Goal: Find contact information: Find contact information

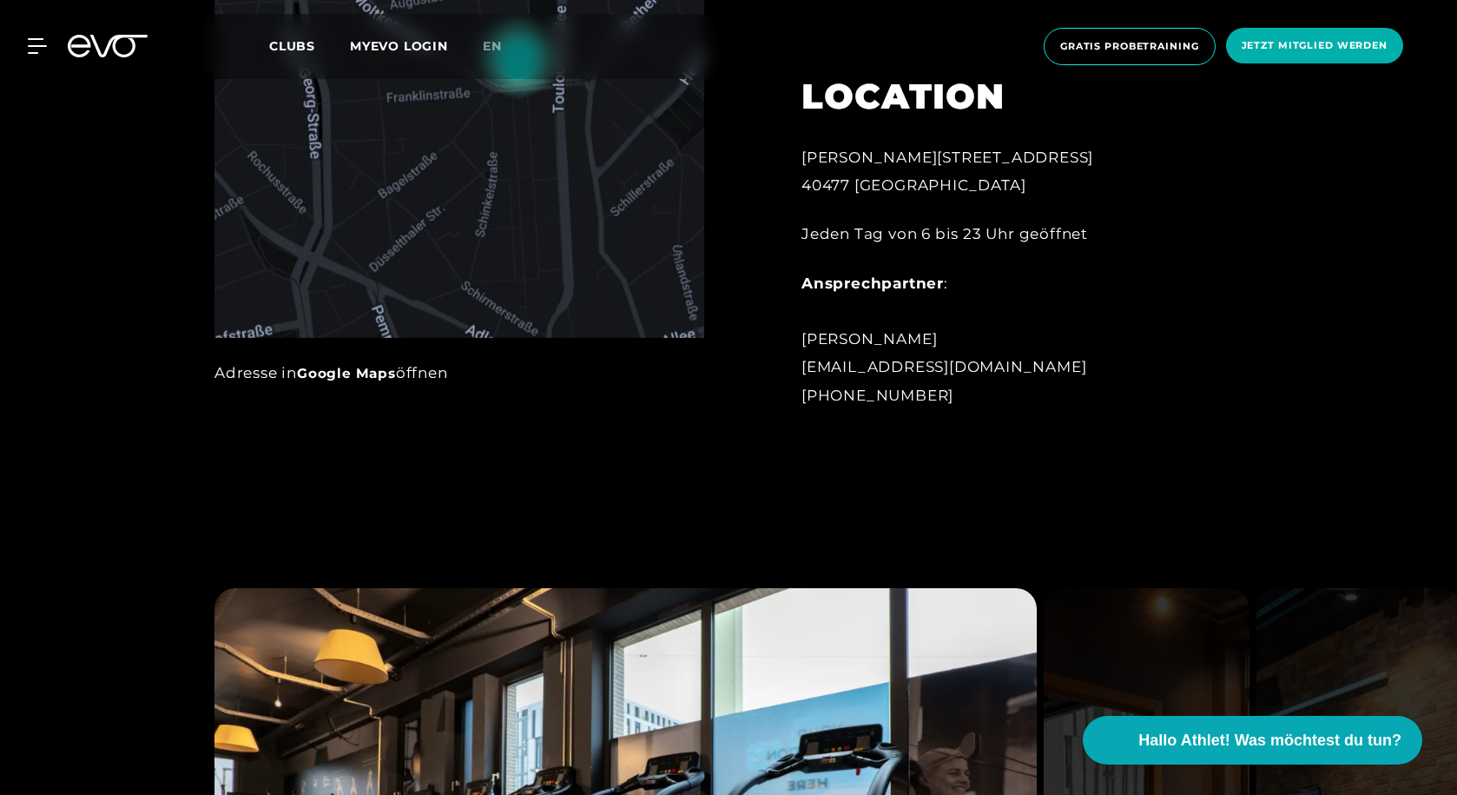
scroll to position [1042, 0]
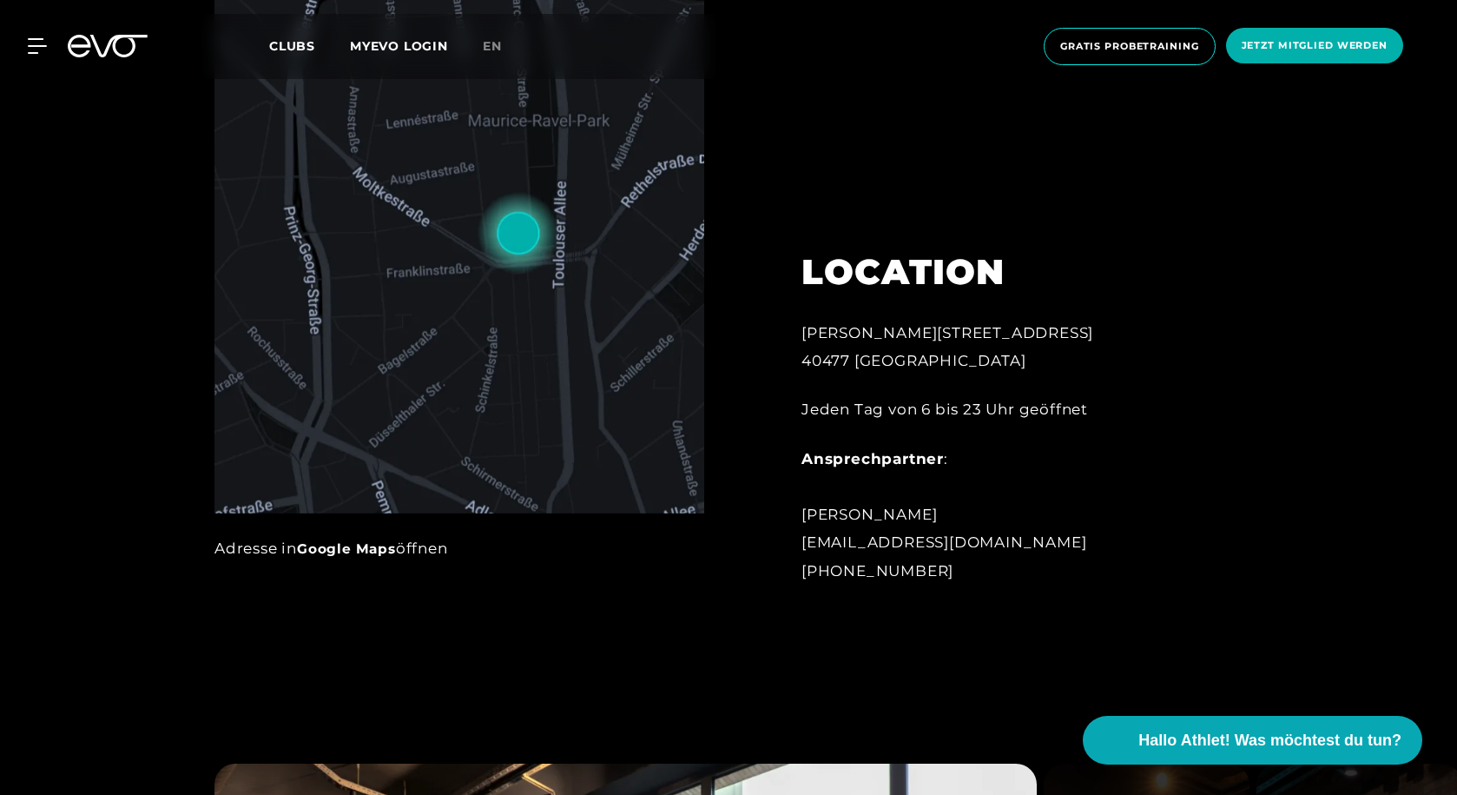
click at [949, 541] on div "Ansprechpartner : [PERSON_NAME] [EMAIL_ADDRESS][DOMAIN_NAME] [PHONE_NUMBER]" at bounding box center [993, 515] width 382 height 140
copy div "[EMAIL_ADDRESS][DOMAIN_NAME]"
click at [997, 452] on div "Ansprechpartner : [PERSON_NAME] [EMAIL_ADDRESS][DOMAIN_NAME] [PHONE_NUMBER]" at bounding box center [993, 515] width 382 height 140
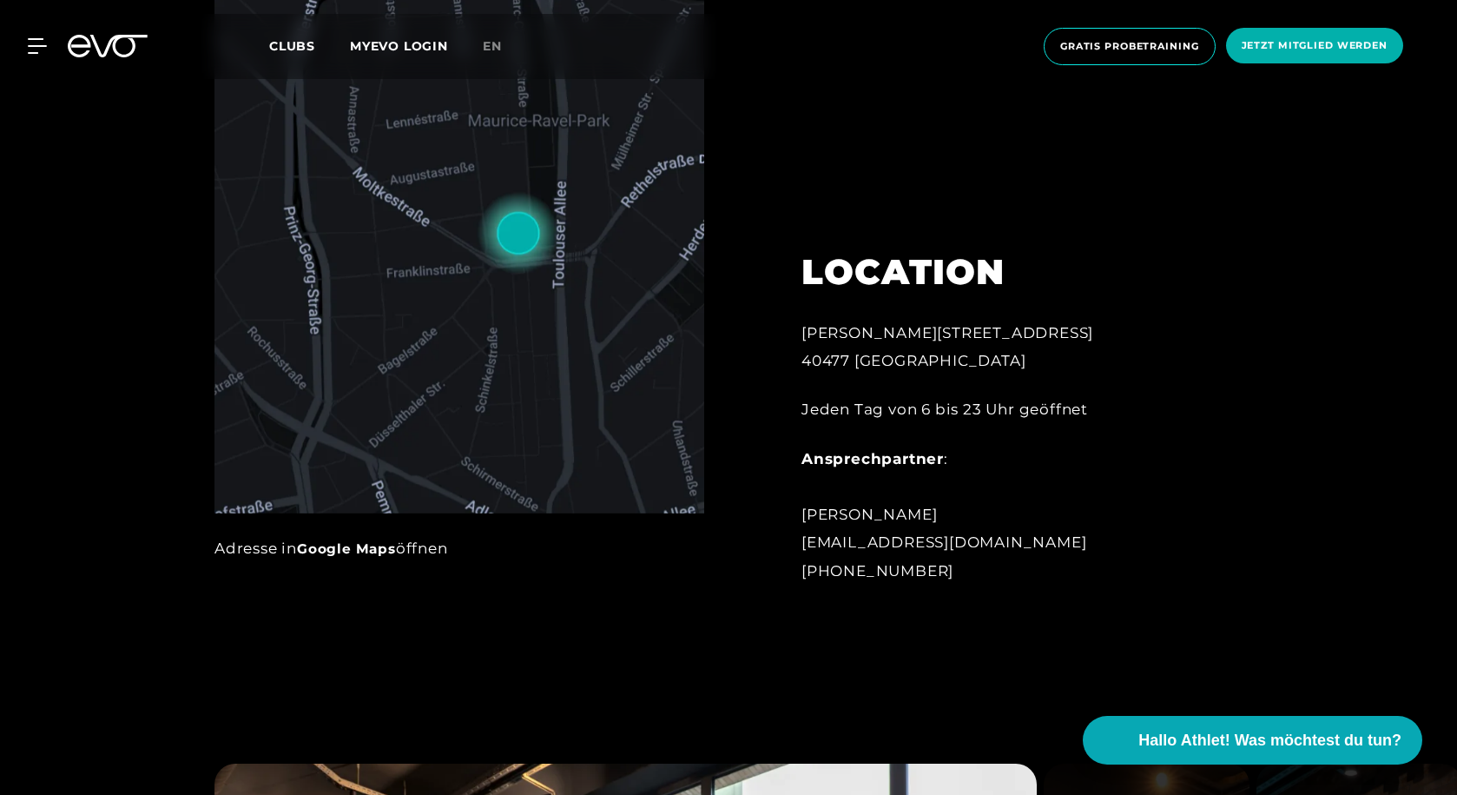
click at [1172, 498] on div "Ansprechpartner : [PERSON_NAME] [EMAIL_ADDRESS][DOMAIN_NAME] [PHONE_NUMBER]" at bounding box center [993, 515] width 382 height 140
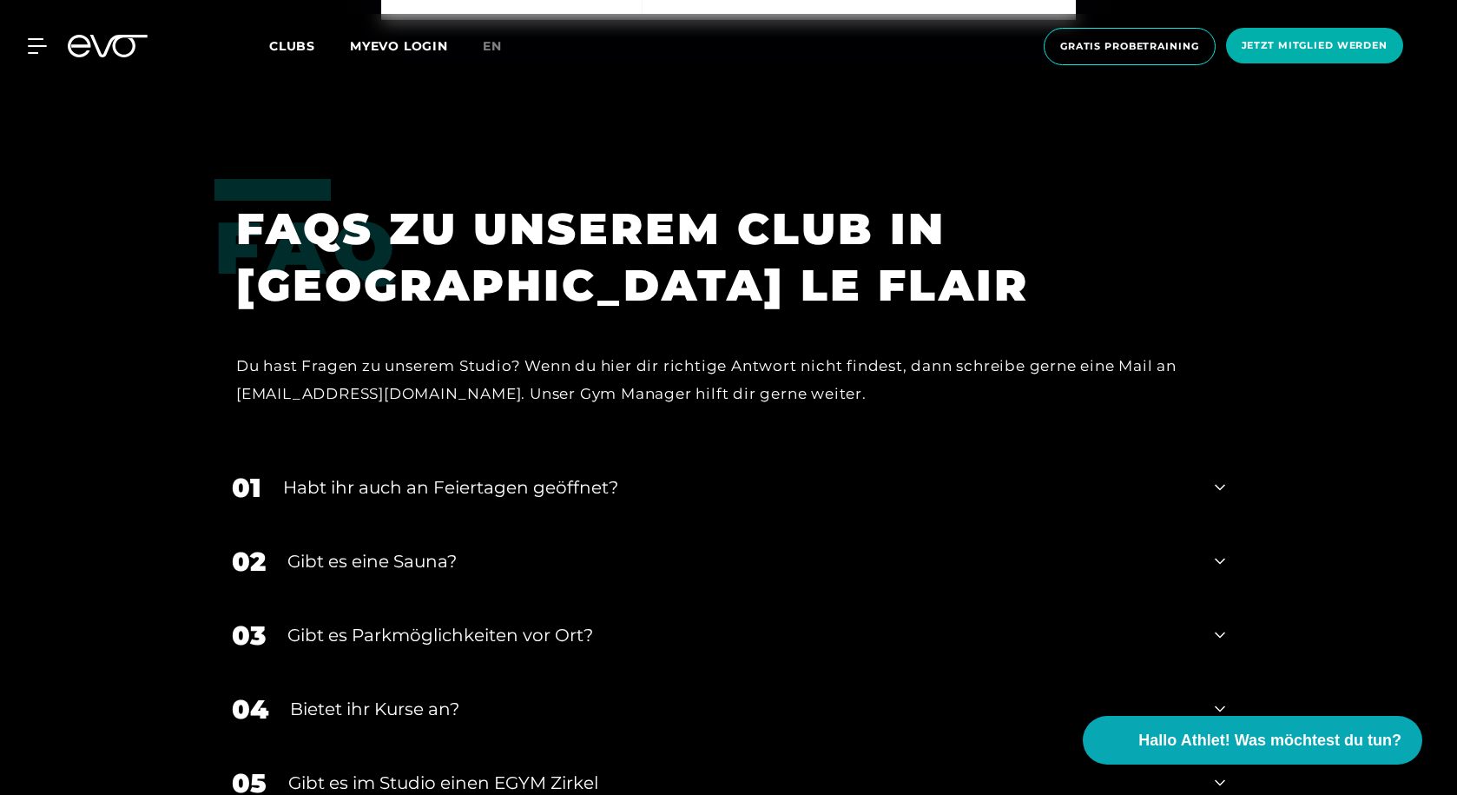
scroll to position [5859, 0]
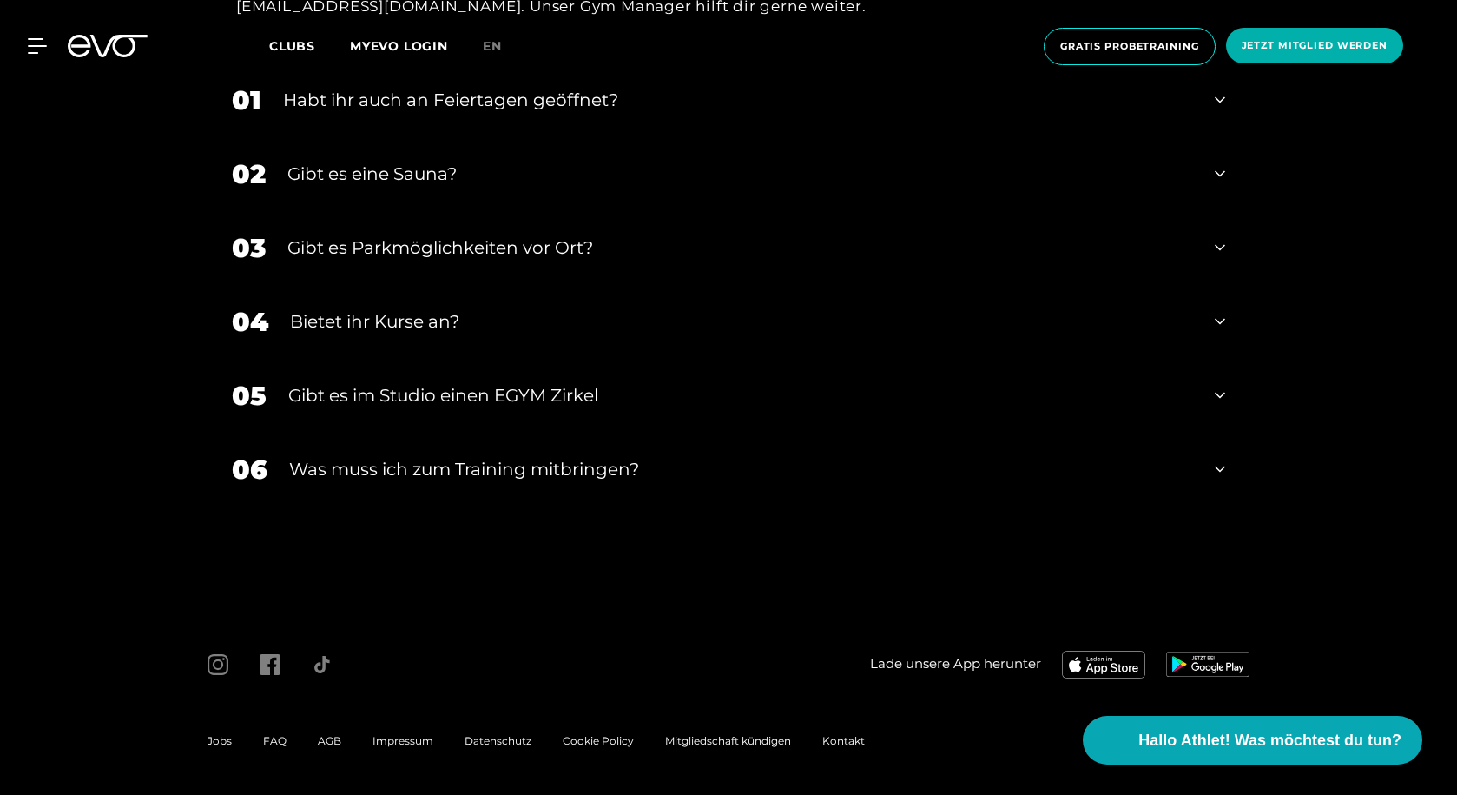
click at [635, 651] on div at bounding box center [463, 665] width 542 height 56
click at [833, 738] on span "Kontakt" at bounding box center [843, 740] width 43 height 13
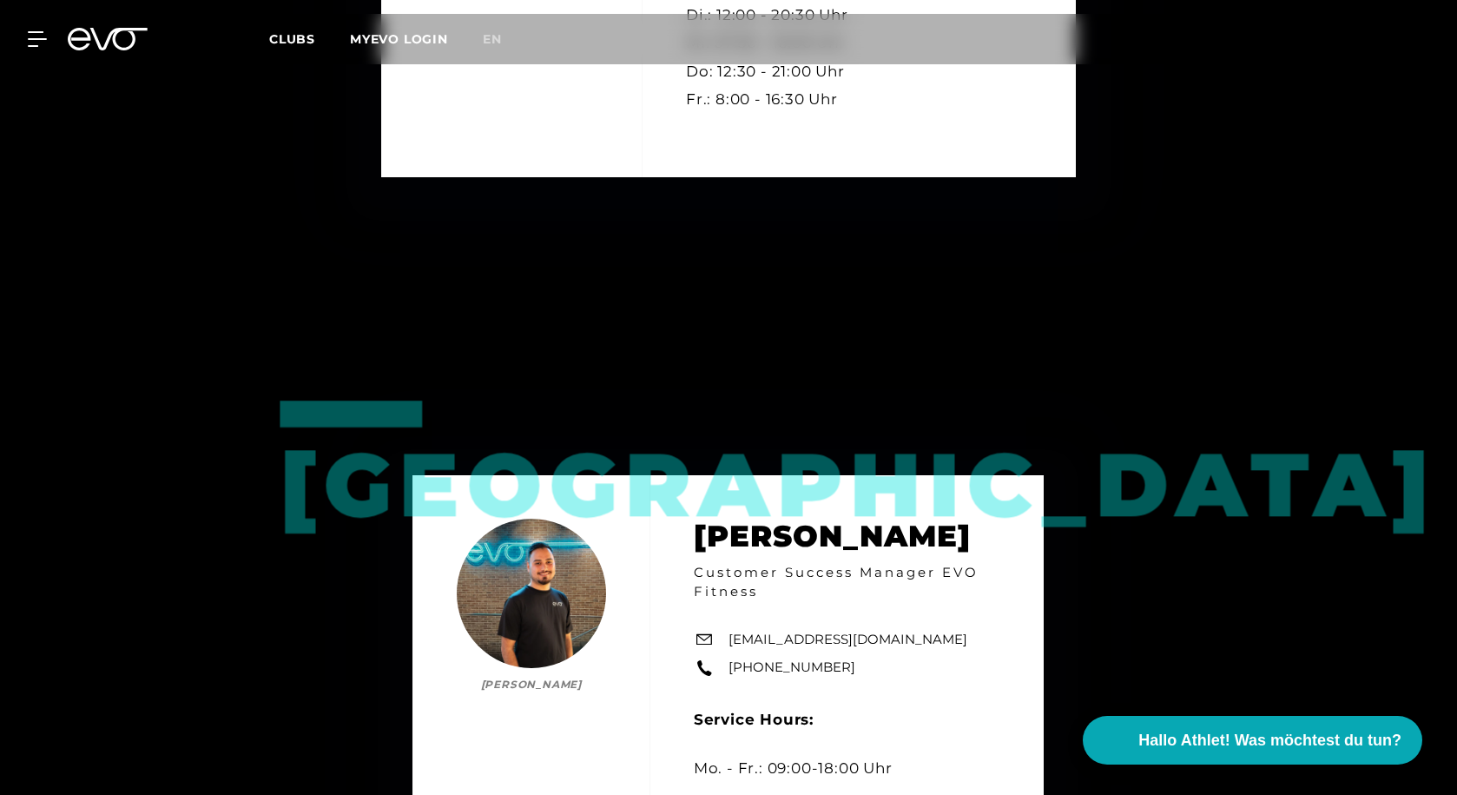
scroll to position [3040, 0]
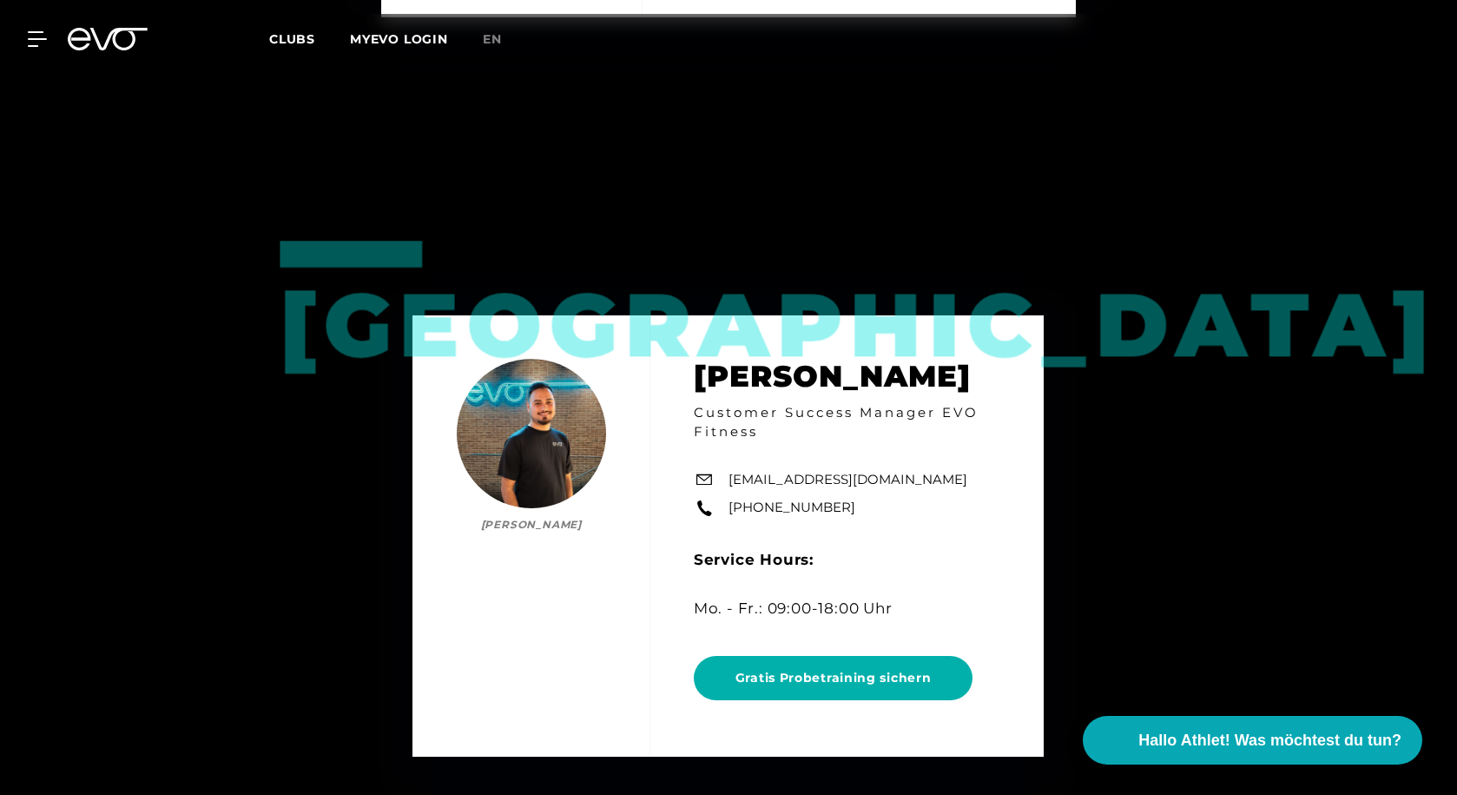
click at [1351, 469] on div "Düsseldorf [PERSON_NAME] [PERSON_NAME] Customer Success Manager EVO Fitness [EM…" at bounding box center [728, 536] width 1457 height 795
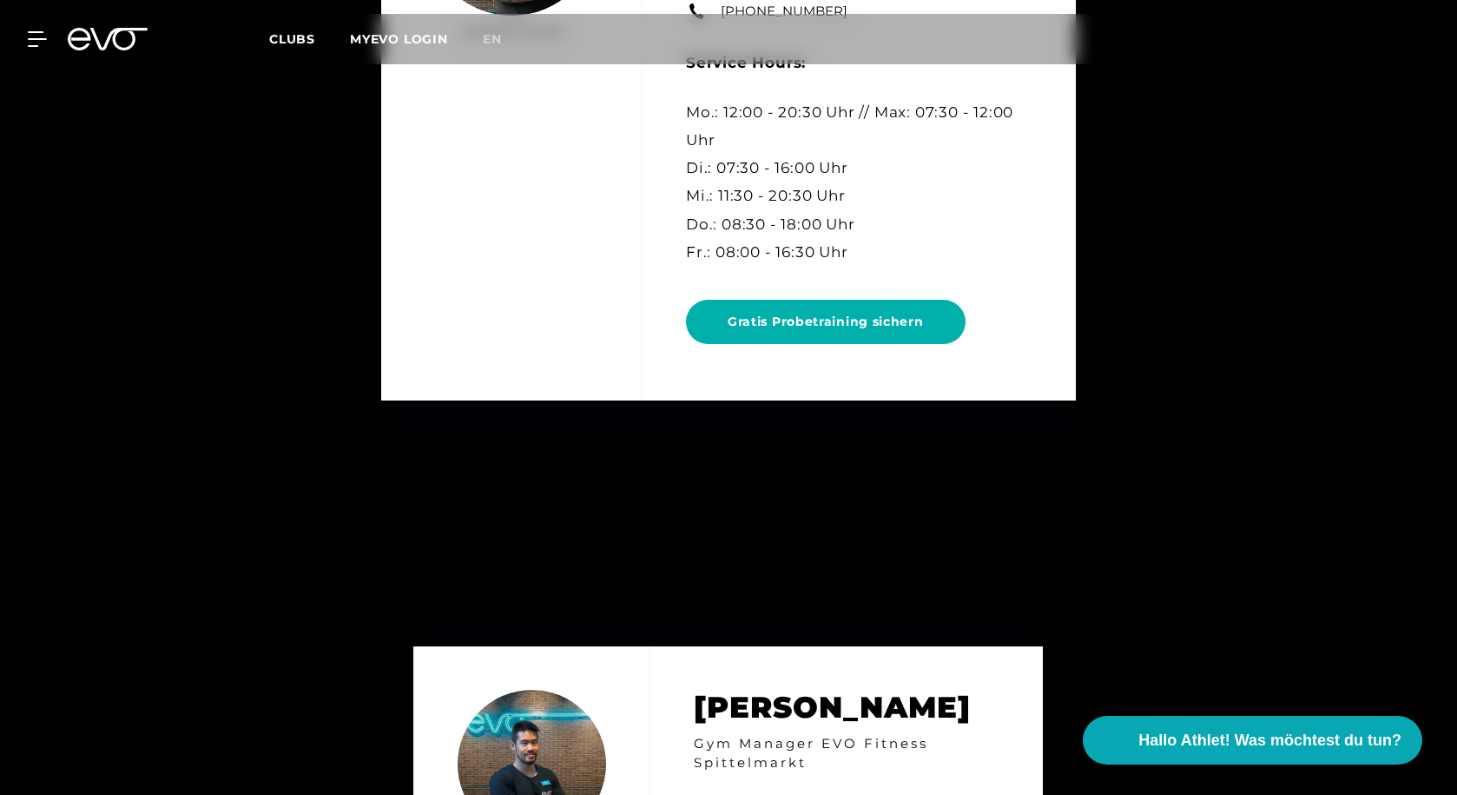
scroll to position [5298, 0]
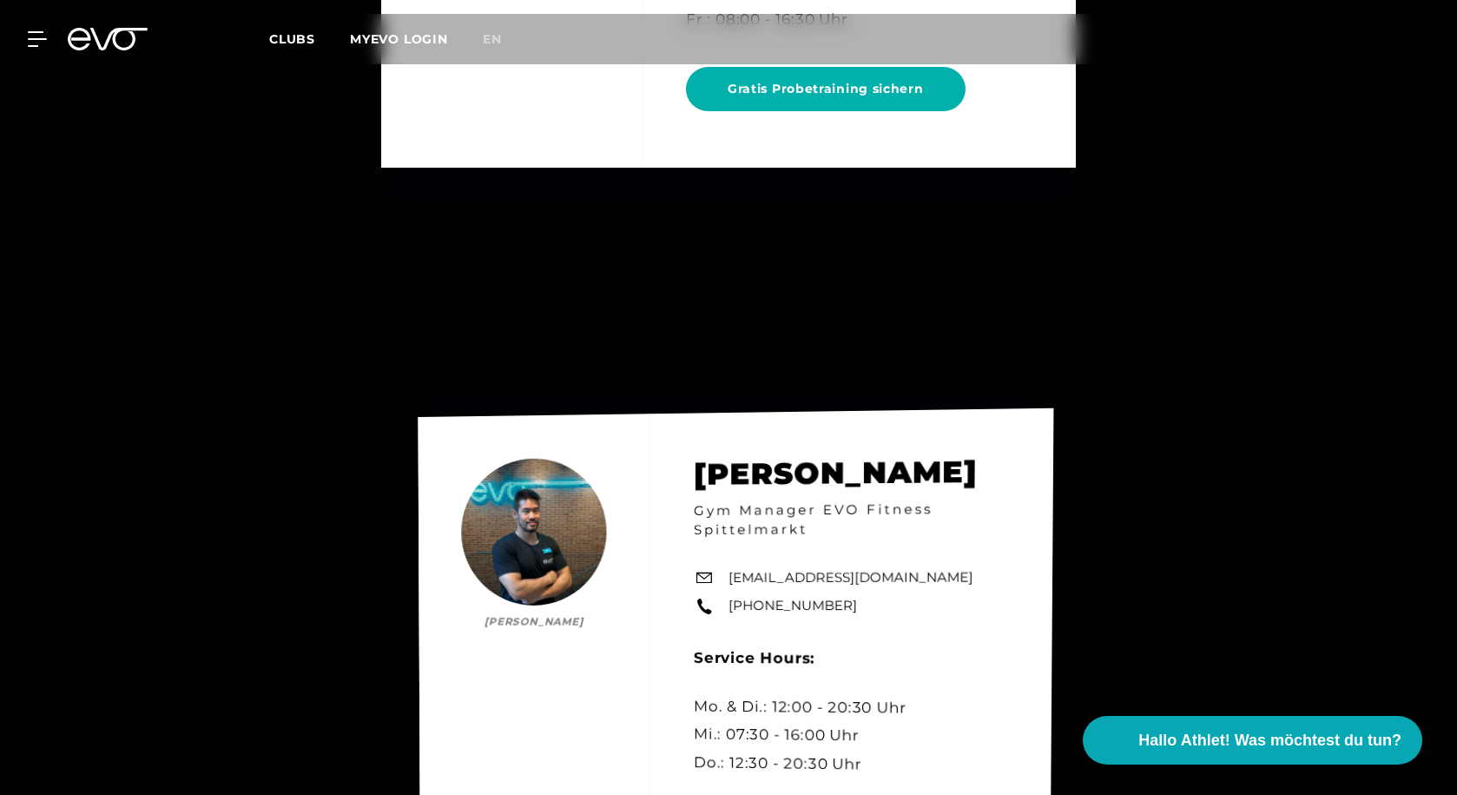
click at [998, 584] on div "[PERSON_NAME] Ma [PERSON_NAME] Gym Manager EVO Fitness Spittelmarkt [EMAIL_ADDR…" at bounding box center [737, 662] width 636 height 509
click at [998, 584] on div "[PERSON_NAME] Ma [PERSON_NAME] Gym Manager EVO Fitness Spittelmarkt [EMAIL_ADDR…" at bounding box center [736, 662] width 637 height 509
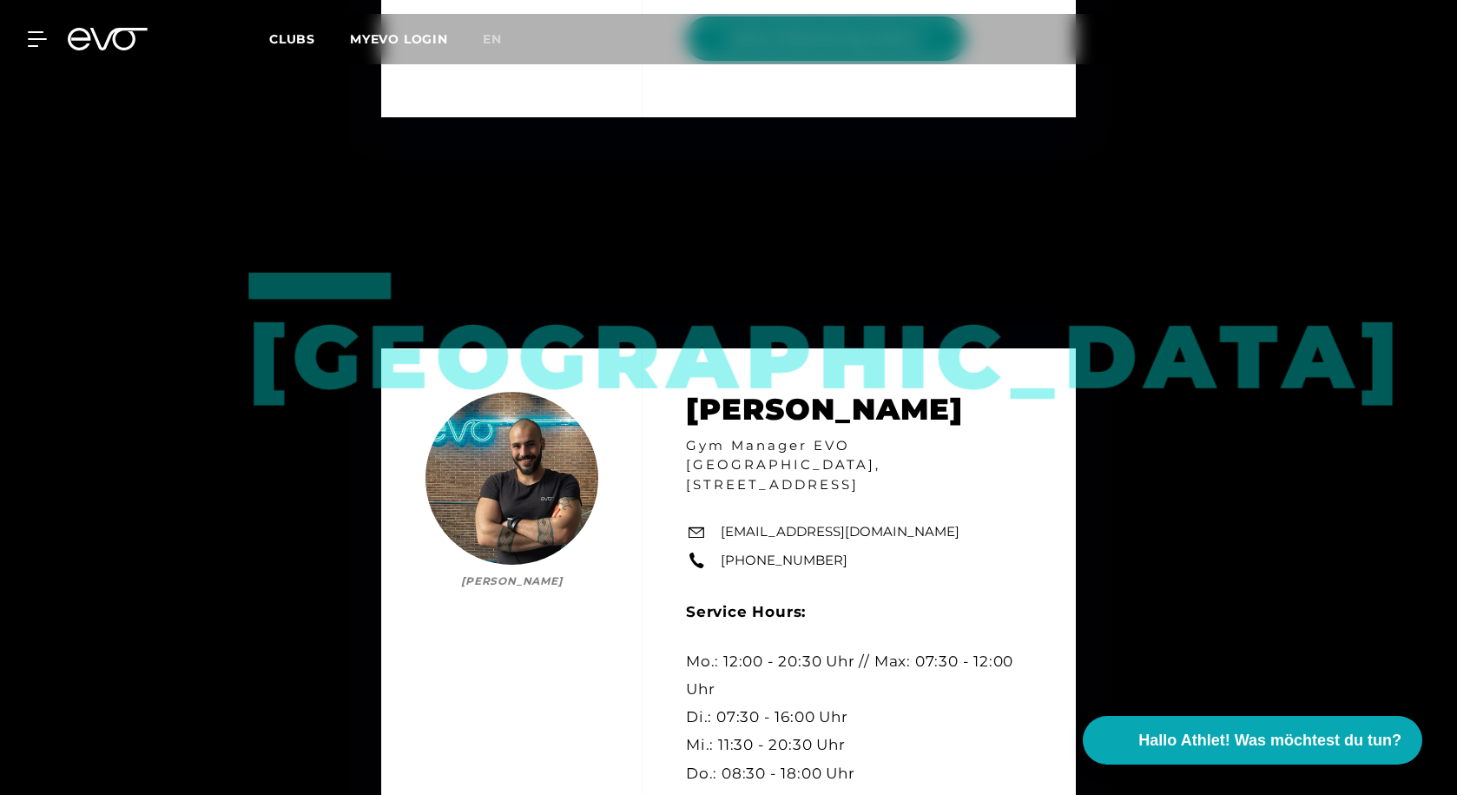
click at [998, 584] on div "Berlin Mo [PERSON_NAME] Gym Manager EVO [GEOGRAPHIC_DATA], Rosa-[STREET_ADDRESS…" at bounding box center [728, 648] width 695 height 601
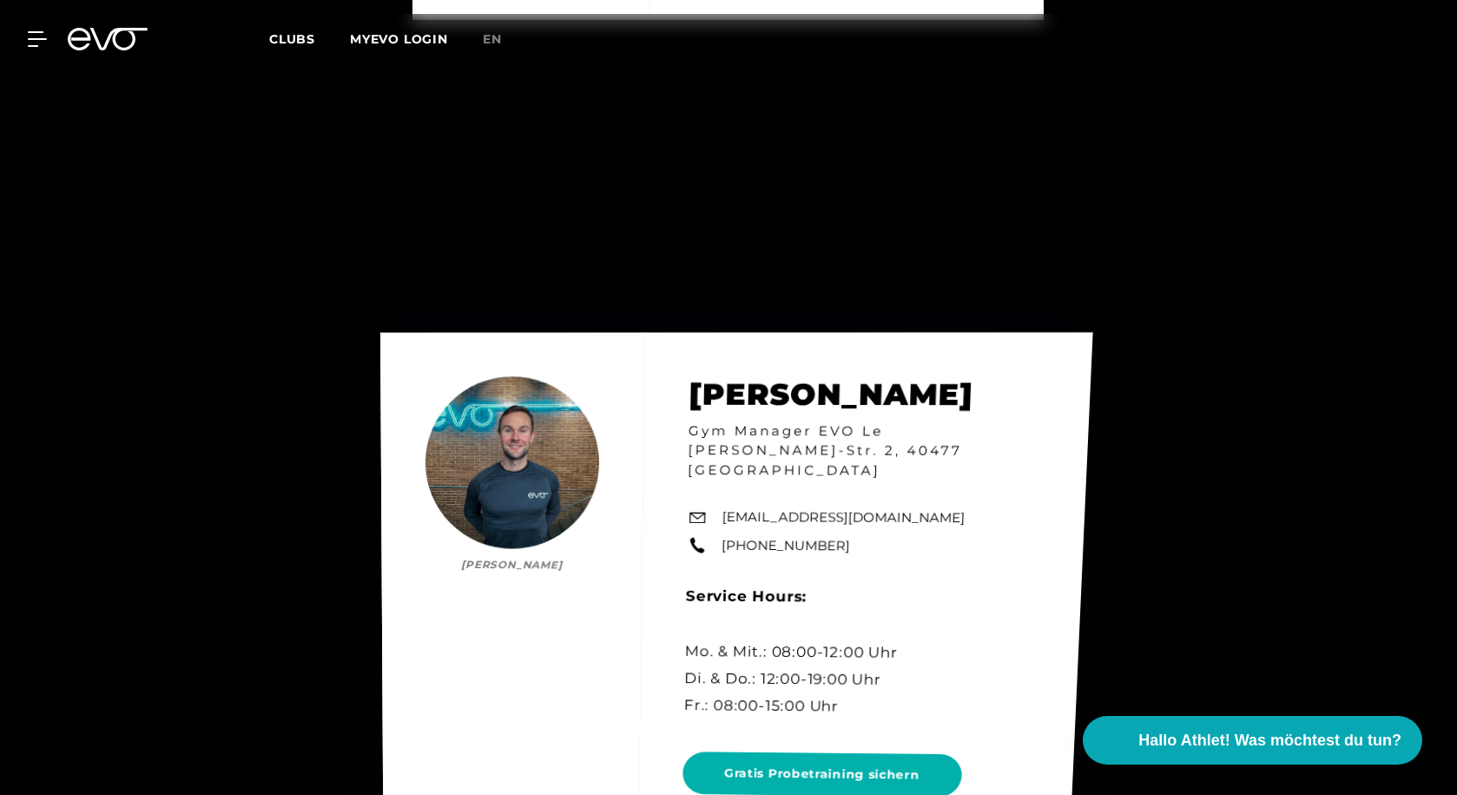
scroll to position [3908, 0]
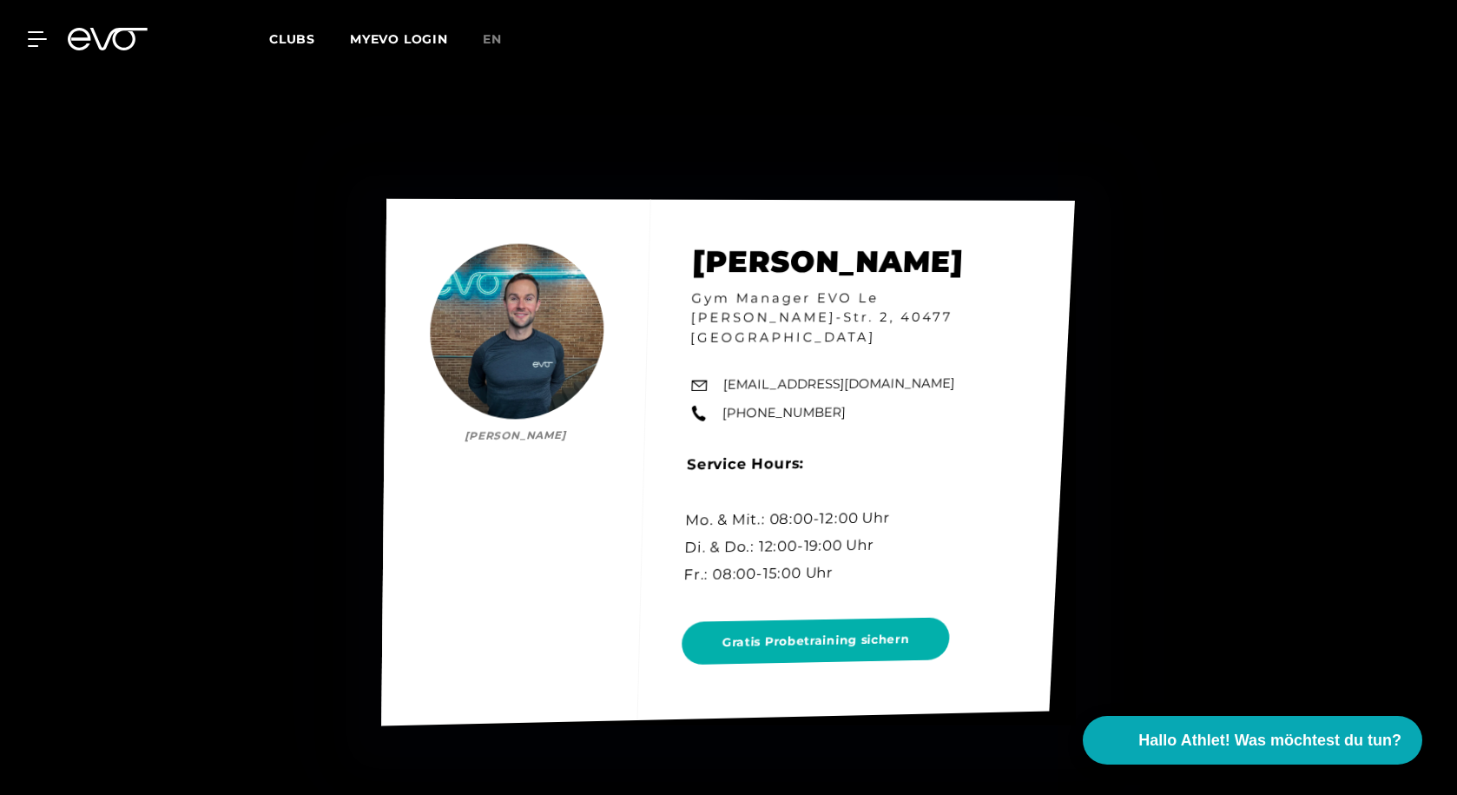
click at [567, 523] on div "[PERSON_NAME] [PERSON_NAME] Gym Manager EVO Le [PERSON_NAME]-Str. 2, 40477 Düss…" at bounding box center [728, 461] width 694 height 527
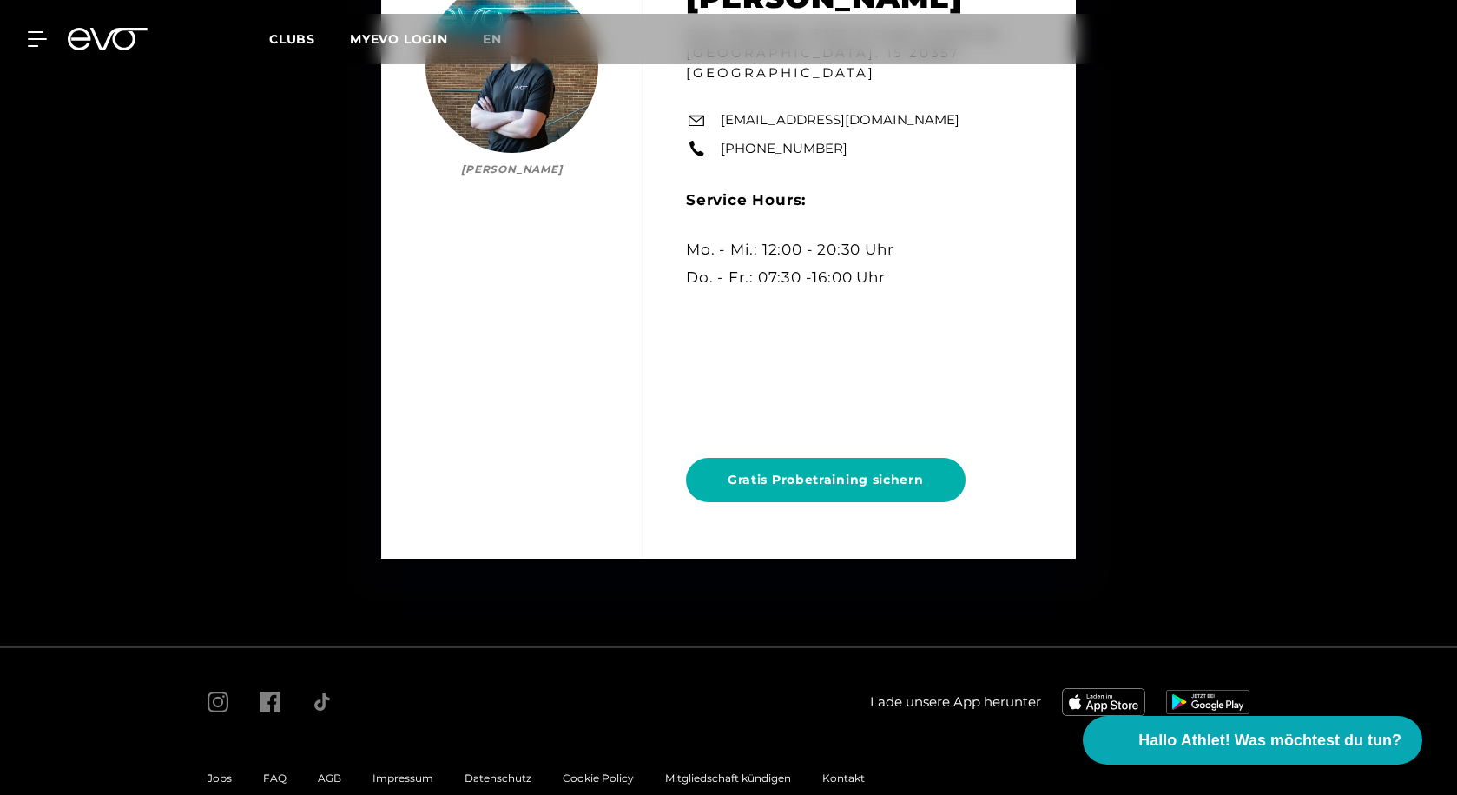
scroll to position [9723, 0]
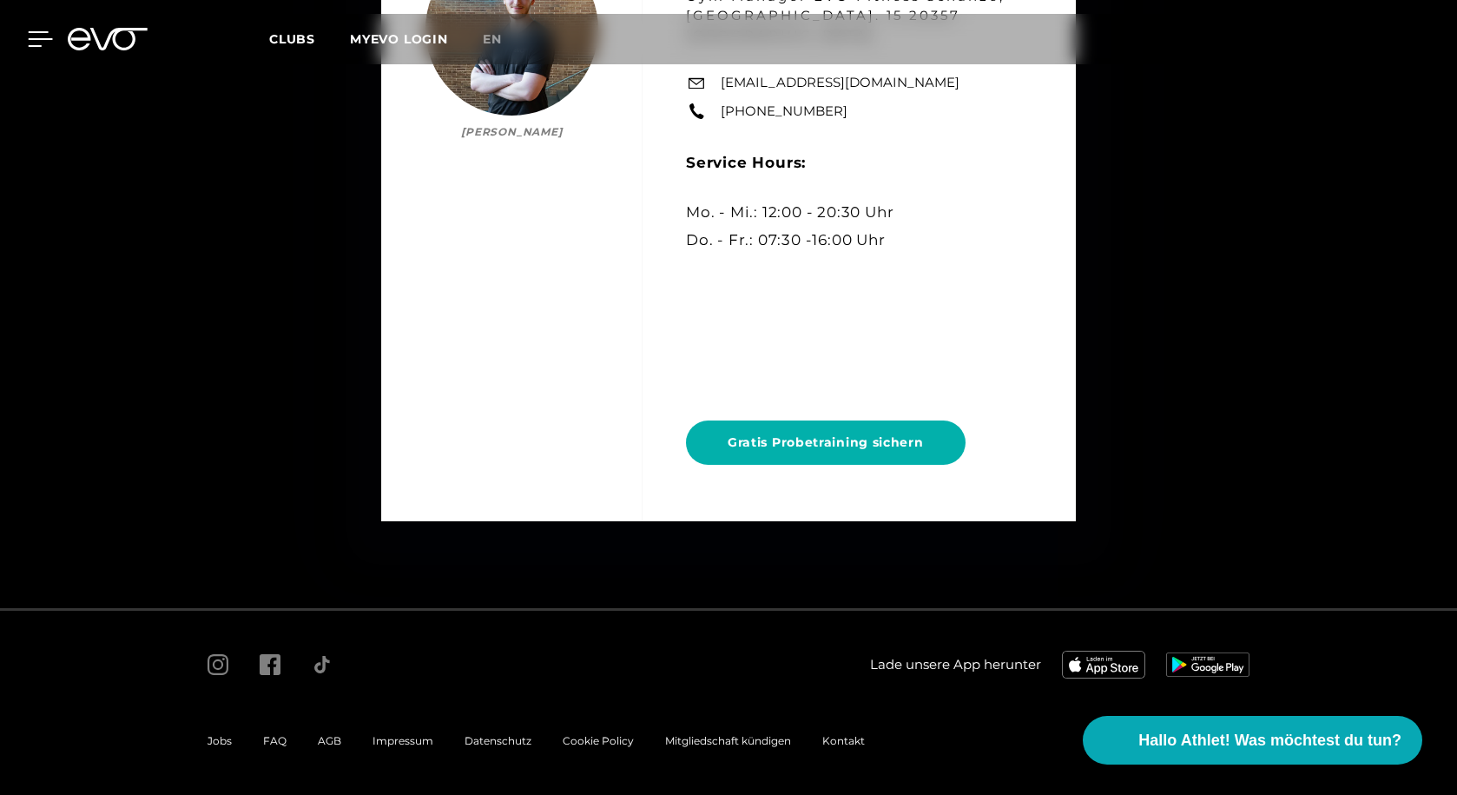
click at [30, 44] on icon at bounding box center [40, 39] width 25 height 16
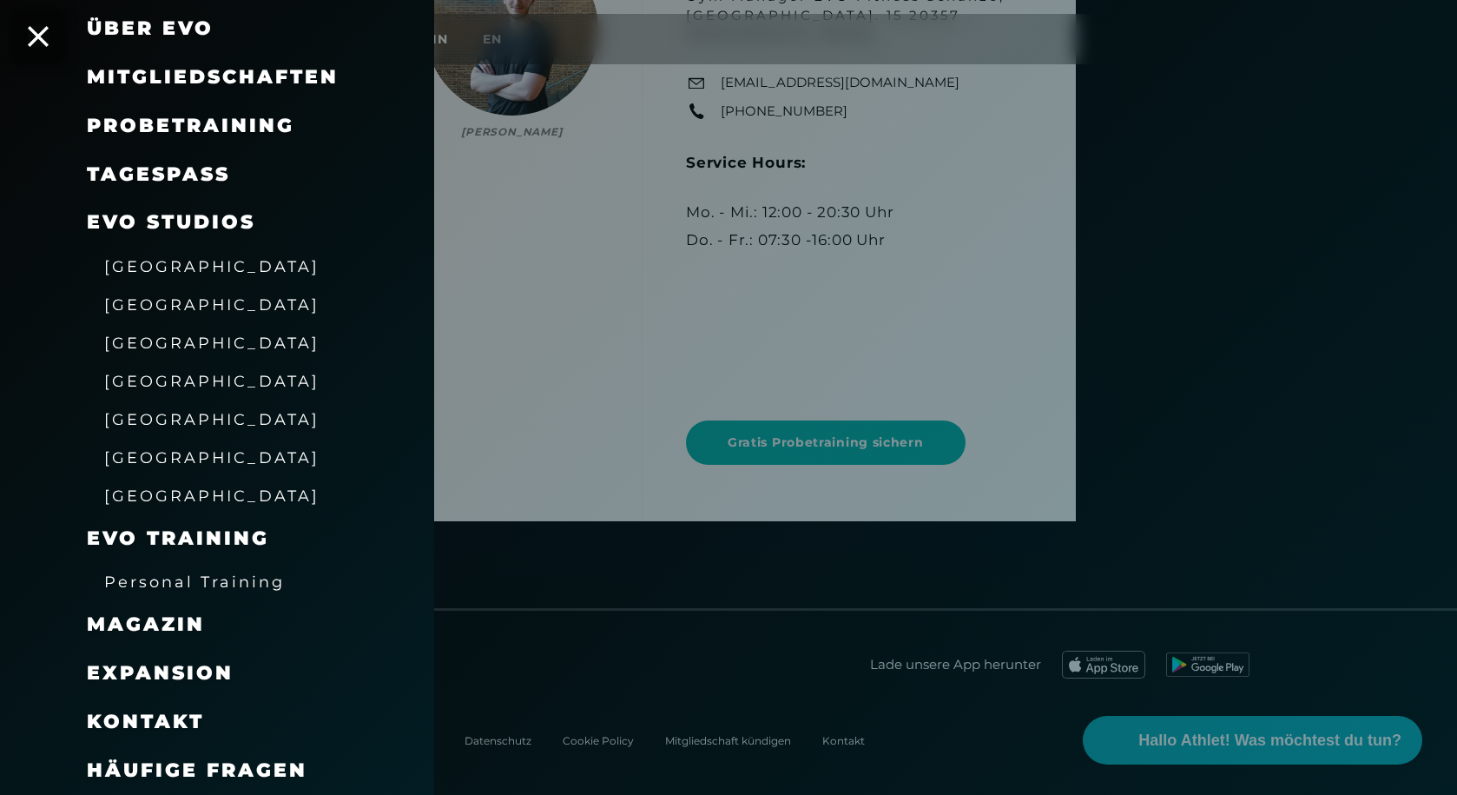
scroll to position [131, 0]
click at [205, 664] on span "Expansion" at bounding box center [160, 672] width 147 height 23
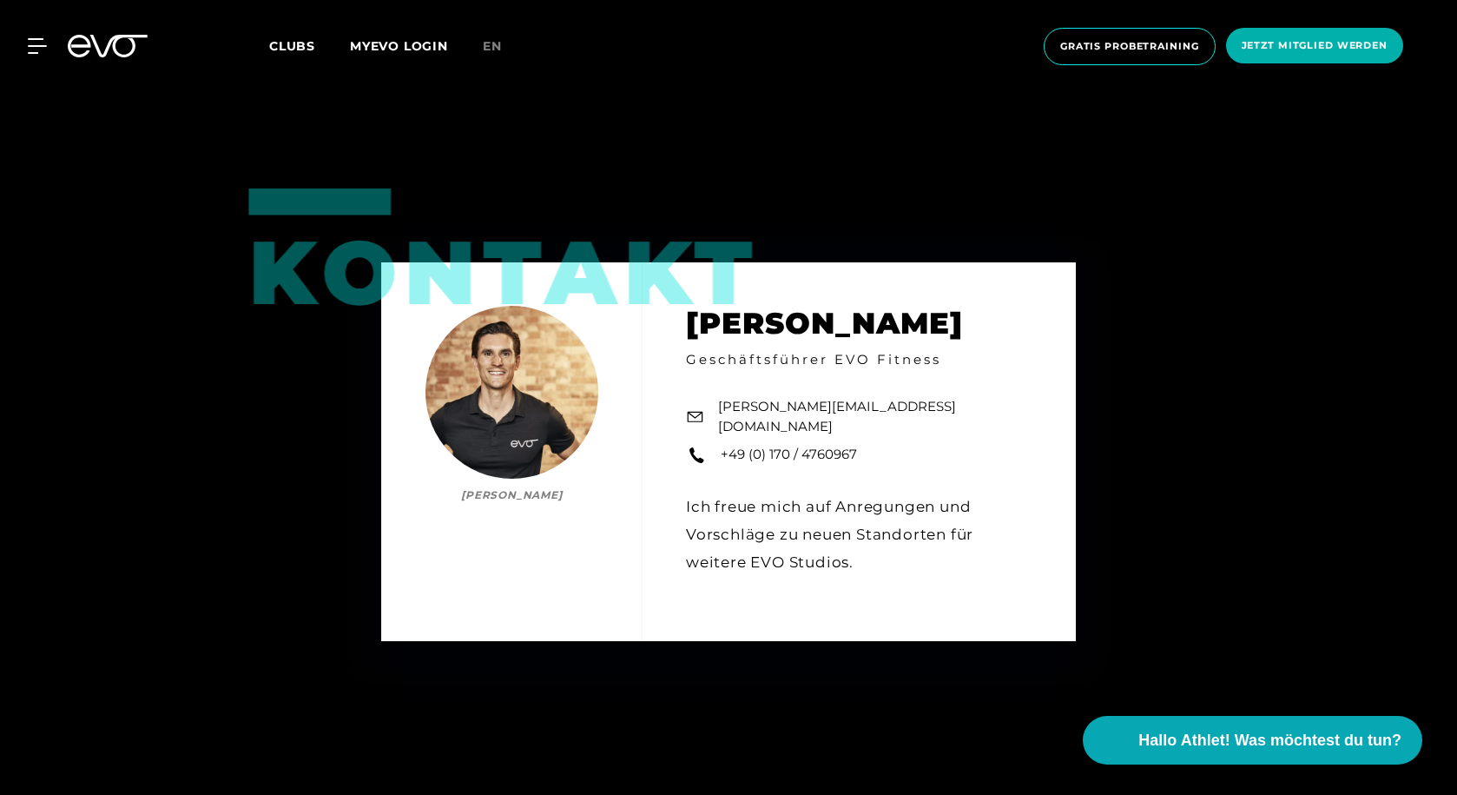
scroll to position [2605, 0]
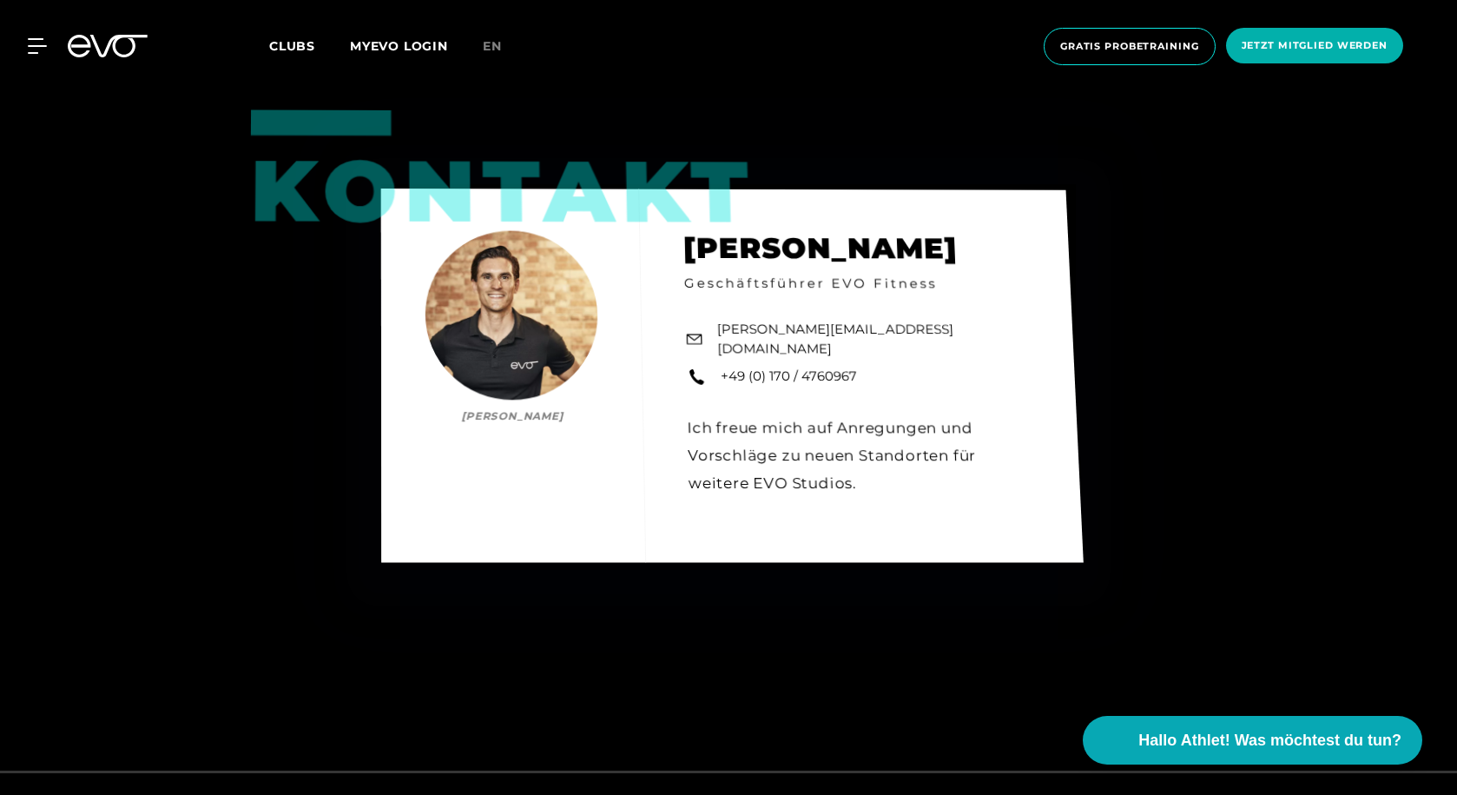
click at [719, 418] on div "Kontakt [PERSON_NAME] [PERSON_NAME] Geschäftsführer EVO Fitness [PERSON_NAME][E…" at bounding box center [732, 374] width 703 height 373
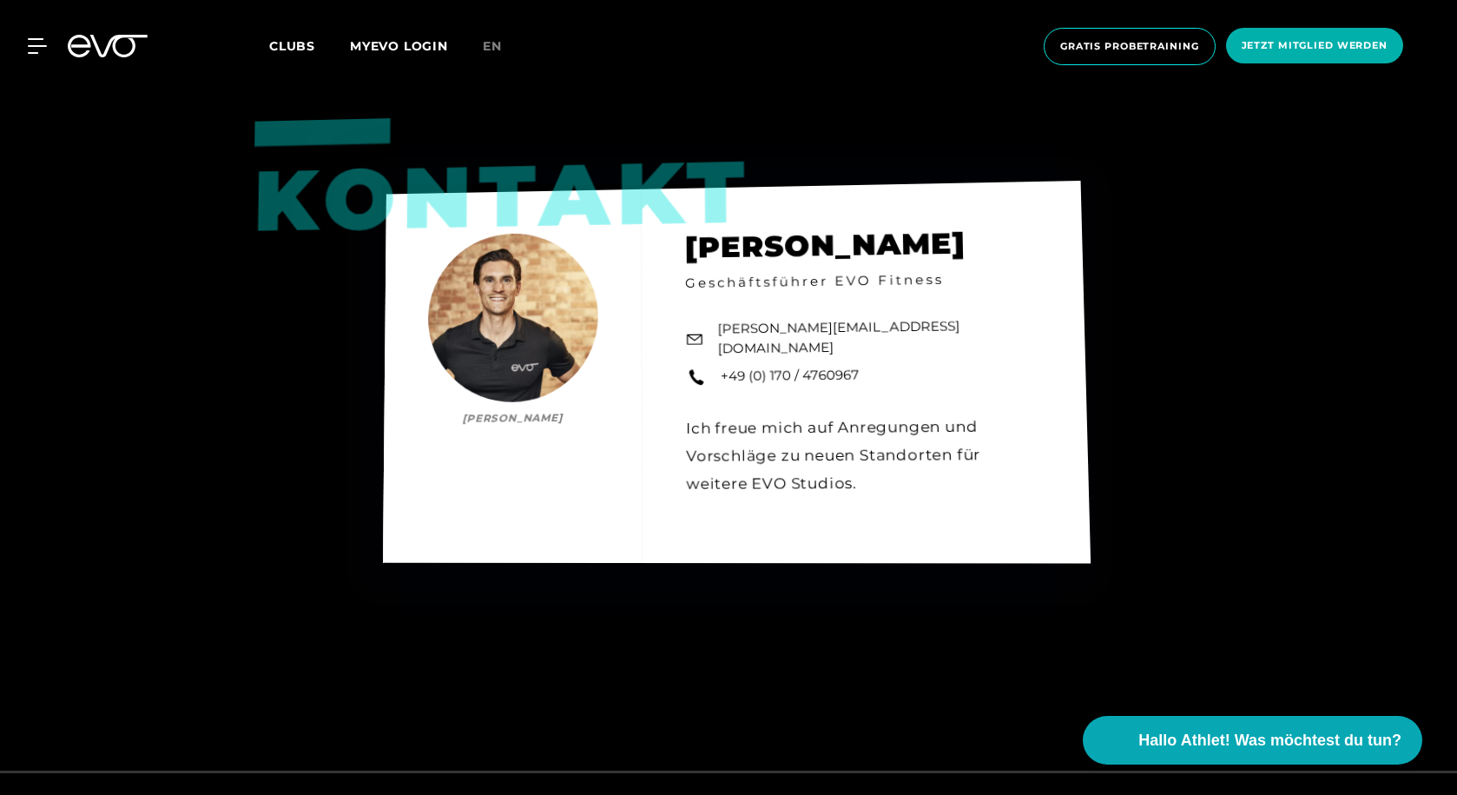
click at [899, 454] on div "Kontakt [PERSON_NAME] [PERSON_NAME] Geschäftsführer EVO Fitness [PERSON_NAME][E…" at bounding box center [737, 372] width 708 height 382
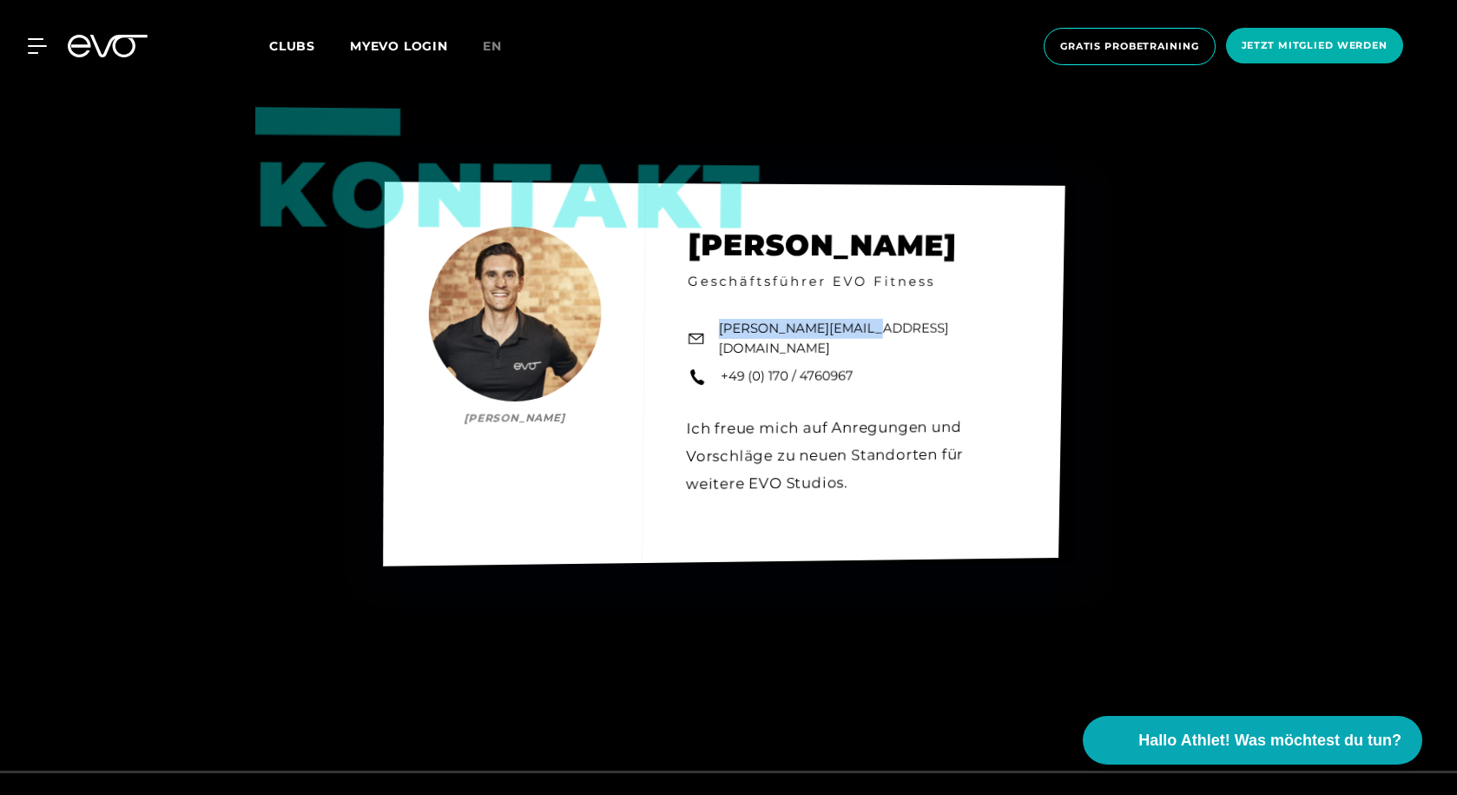
drag, startPoint x: 888, startPoint y: 276, endPoint x: 689, endPoint y: 279, distance: 199.8
click at [689, 279] on div "Kontakt [PERSON_NAME] [PERSON_NAME] Geschäftsführer EVO Fitness [PERSON_NAME][E…" at bounding box center [724, 374] width 682 height 384
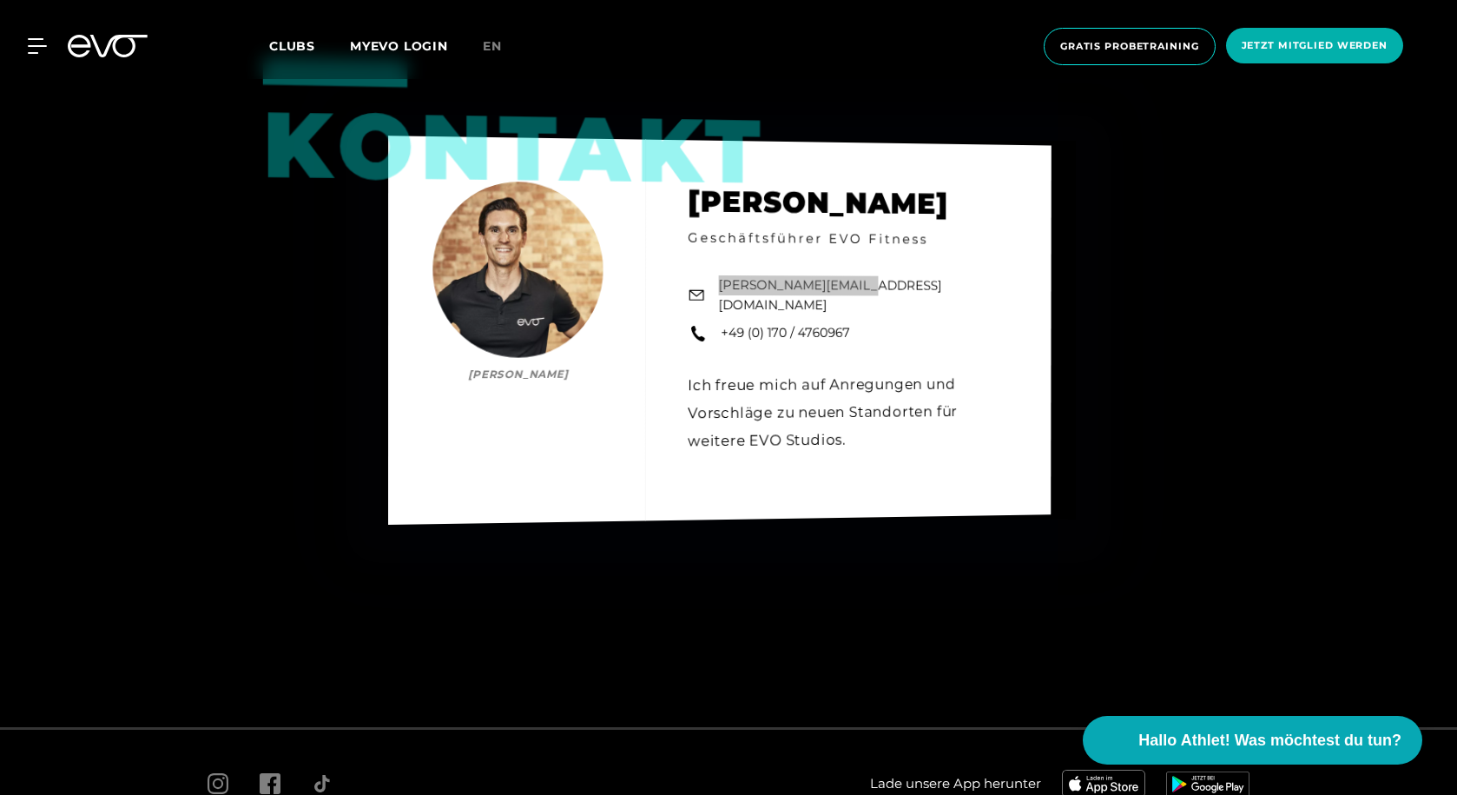
scroll to position [2691, 0]
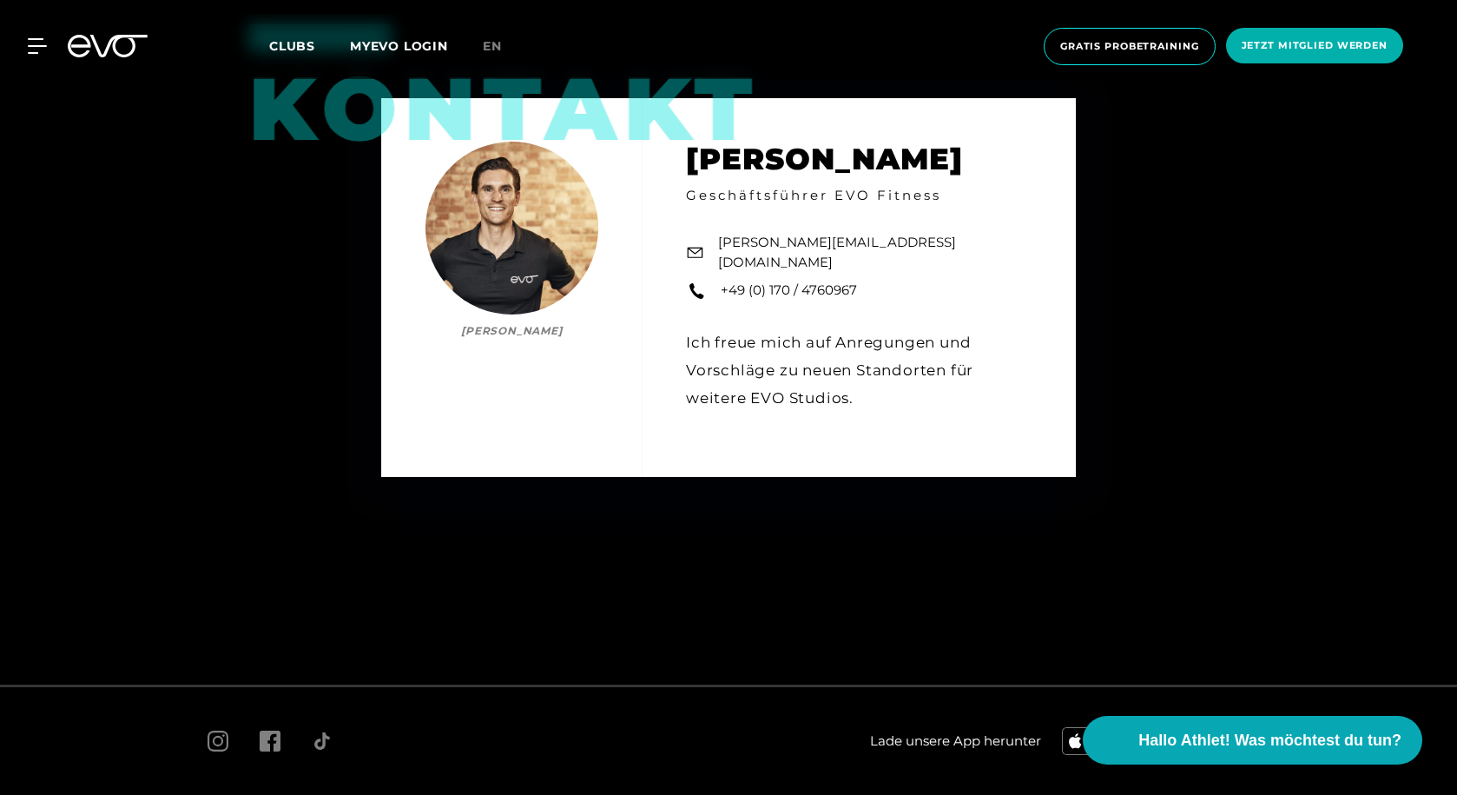
click at [99, 331] on div "Kontakt [PERSON_NAME] [PERSON_NAME] Geschäftsführer EVO Fitness [PERSON_NAME][E…" at bounding box center [728, 287] width 1457 height 795
click at [412, 568] on div "Kontakt [PERSON_NAME] [PERSON_NAME] Geschäftsführer EVO Fitness [PERSON_NAME][E…" at bounding box center [728, 287] width 1457 height 795
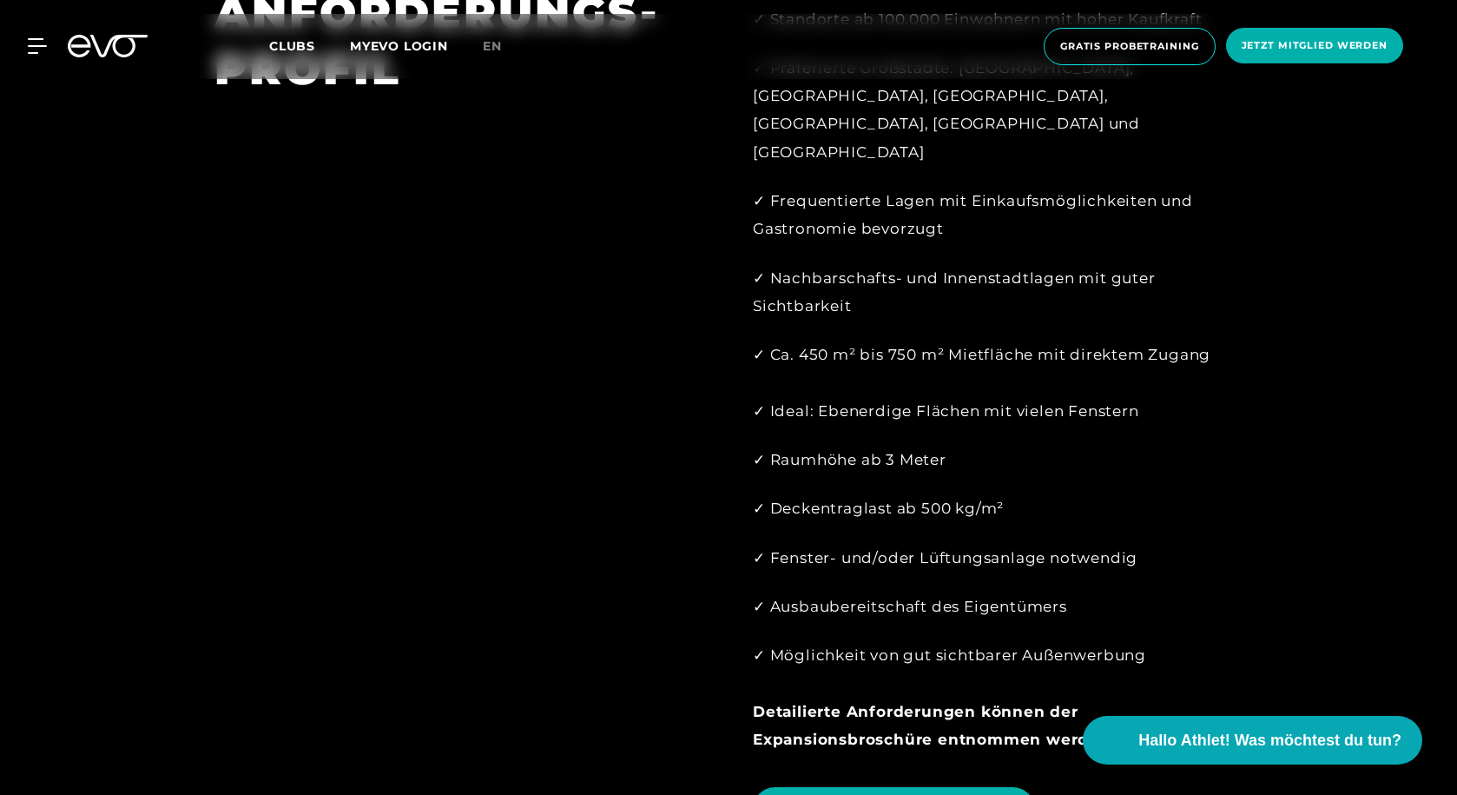
scroll to position [1649, 0]
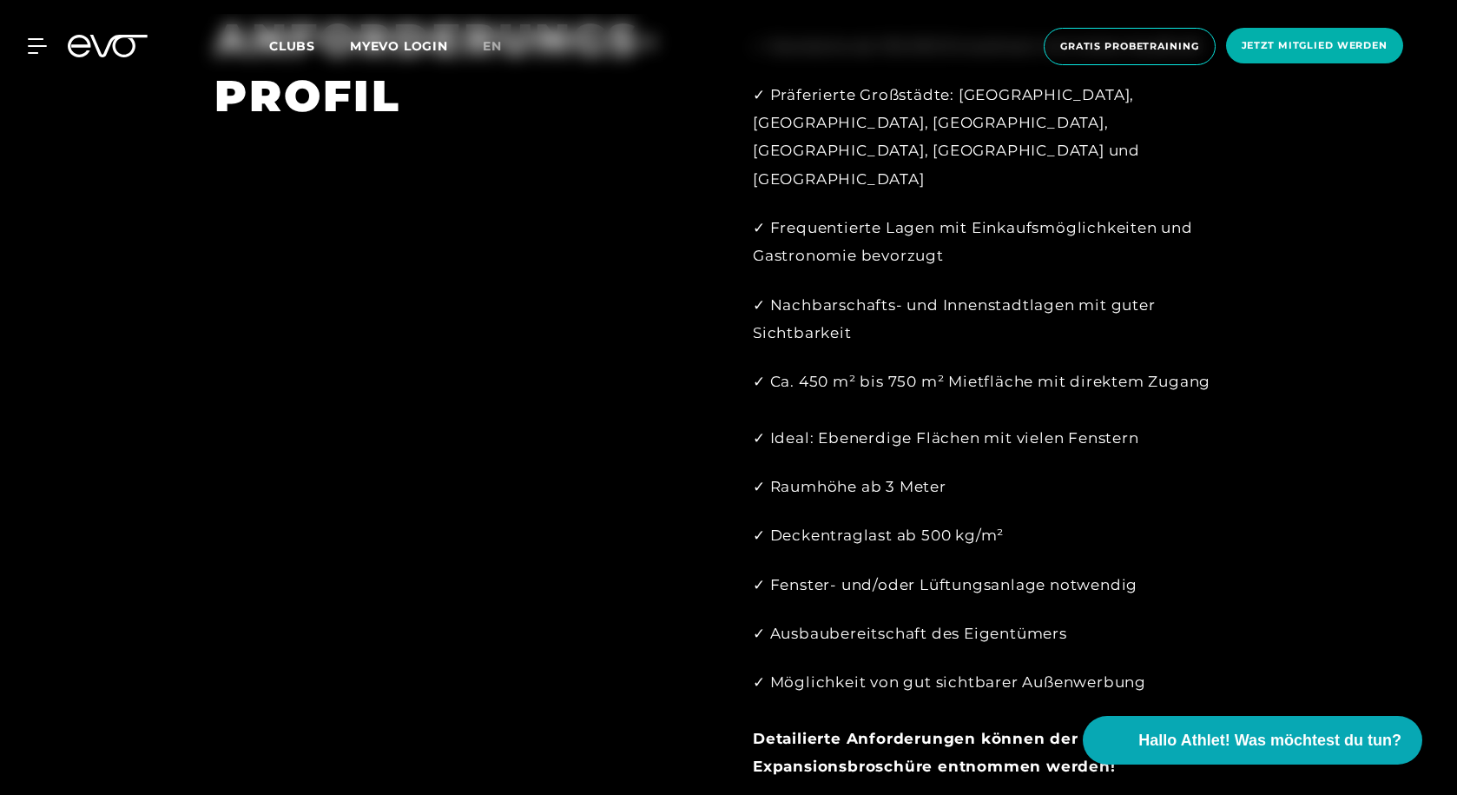
click at [908, 367] on div "✓ Ca. 450 m² bis 750 m² Mietfläche mit direktem Zugang ✓ Ideal: Ebenerdige Fläc…" at bounding box center [998, 409] width 490 height 84
click at [1035, 367] on div "✓ Ca. 450 m² bis 750 m² Mietfläche mit direktem Zugang ✓ Ideal: Ebenerdige Fläc…" at bounding box center [998, 409] width 490 height 84
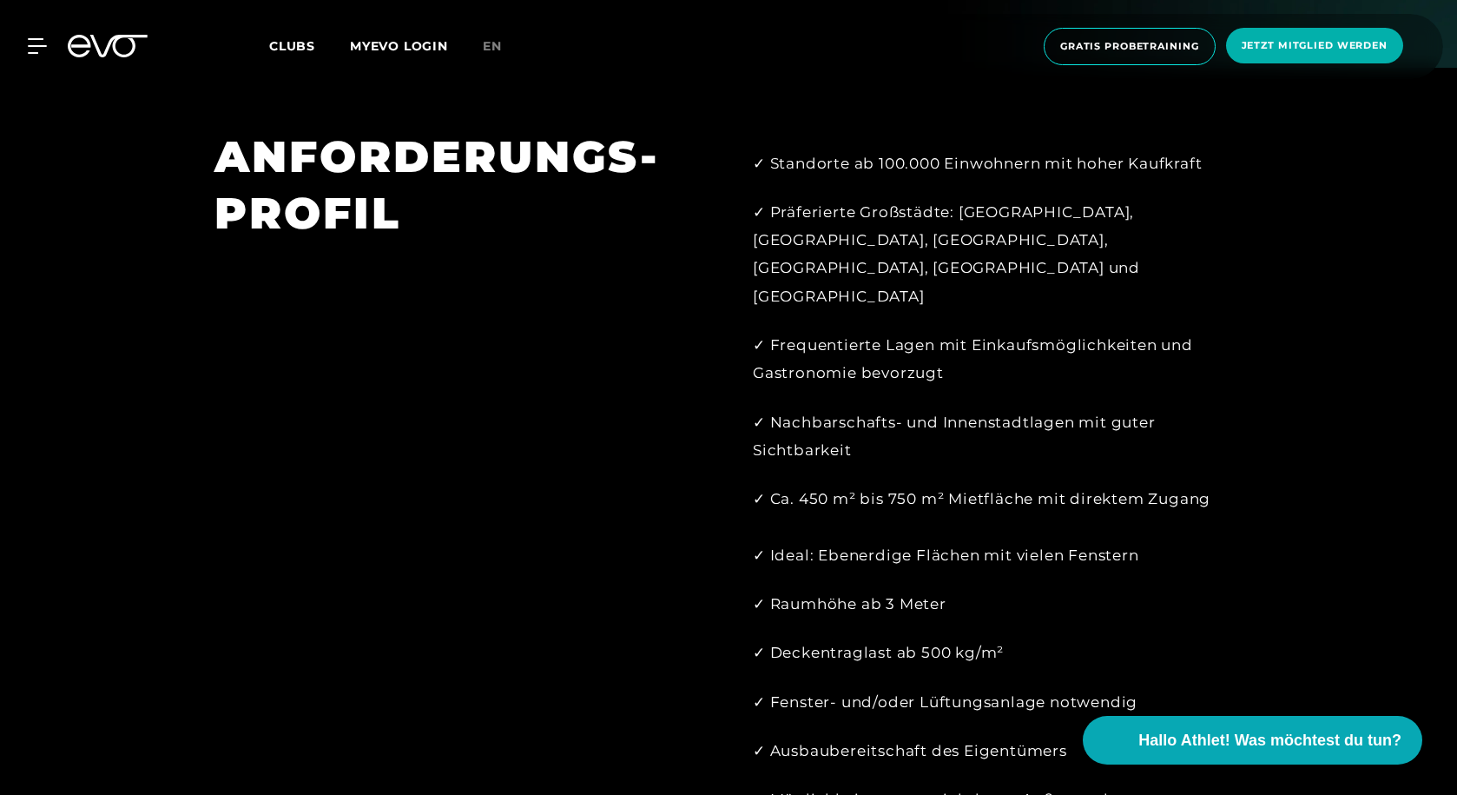
scroll to position [1302, 0]
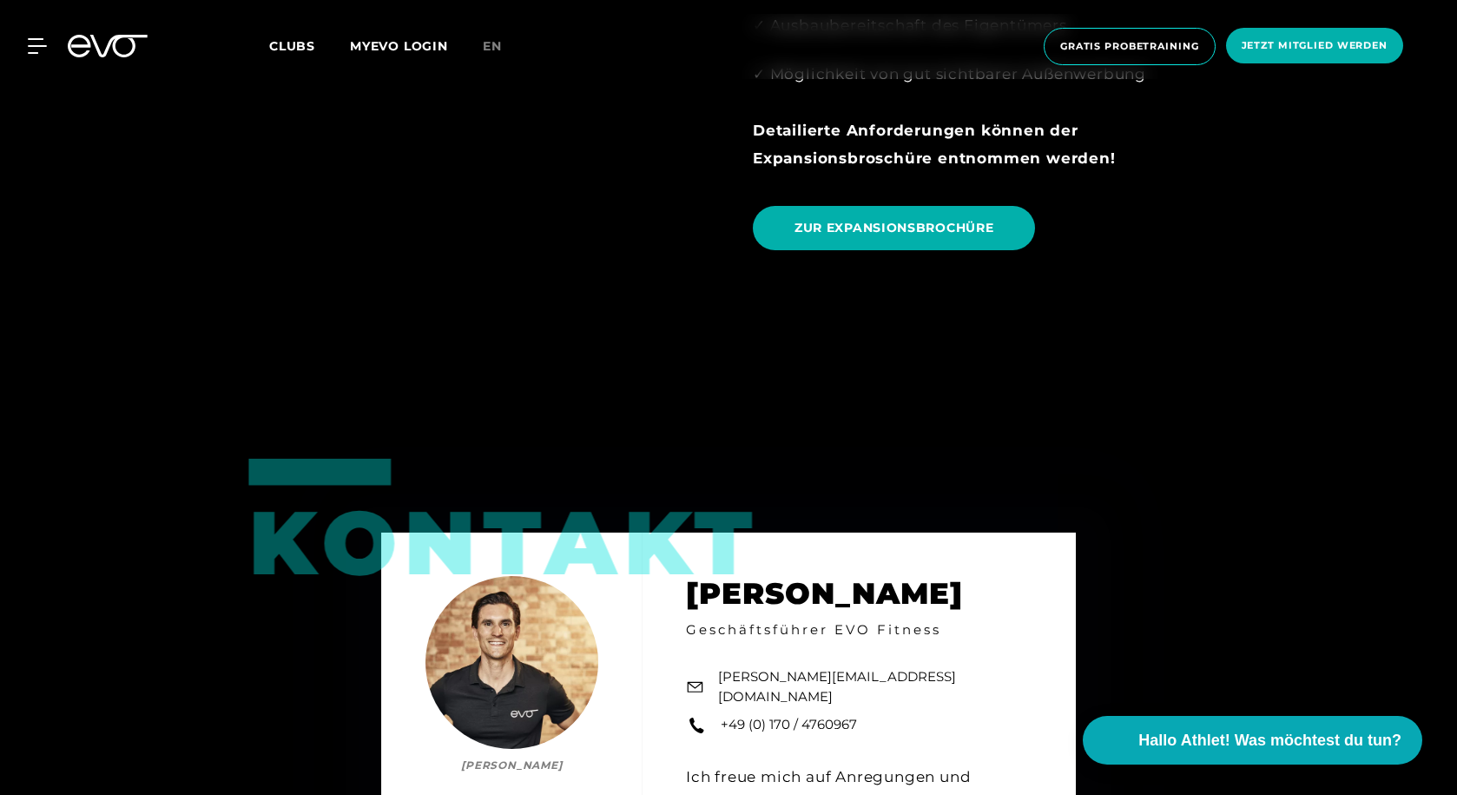
scroll to position [1649, 0]
